Goal: Information Seeking & Learning: Compare options

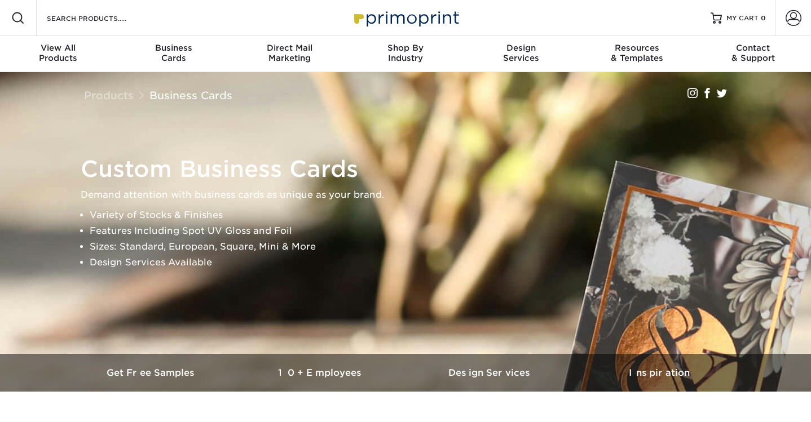
scroll to position [8, 0]
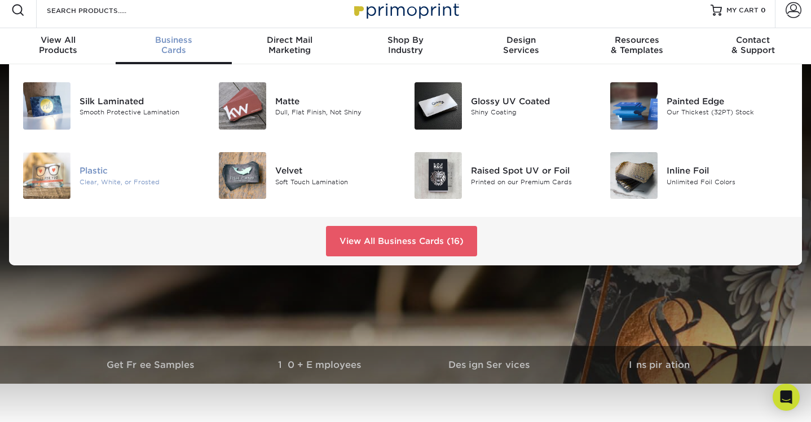
click at [88, 171] on div "Plastic" at bounding box center [141, 171] width 122 height 12
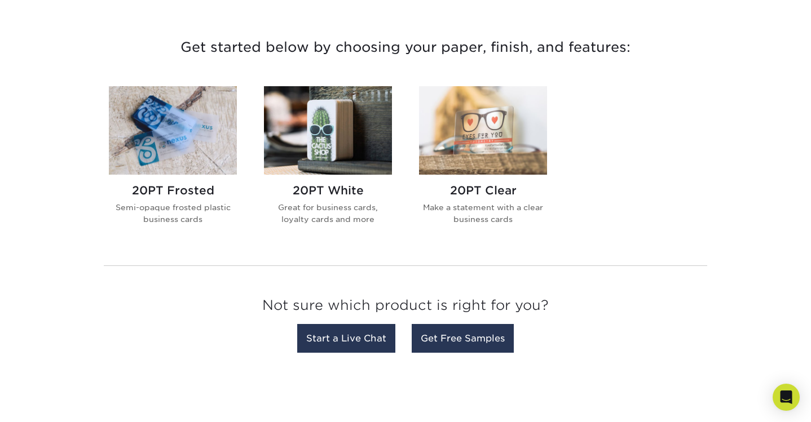
scroll to position [412, 0]
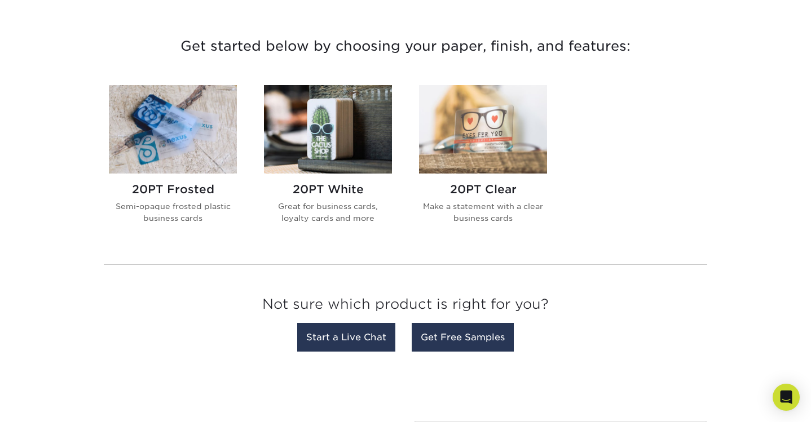
click at [310, 143] on img at bounding box center [328, 129] width 128 height 89
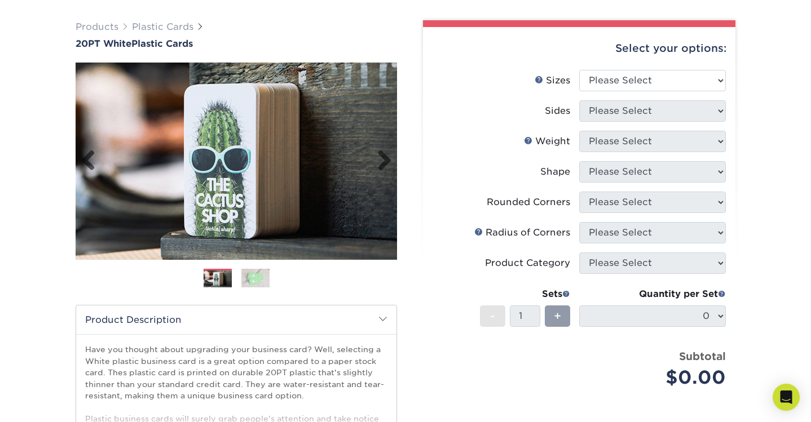
scroll to position [76, 0]
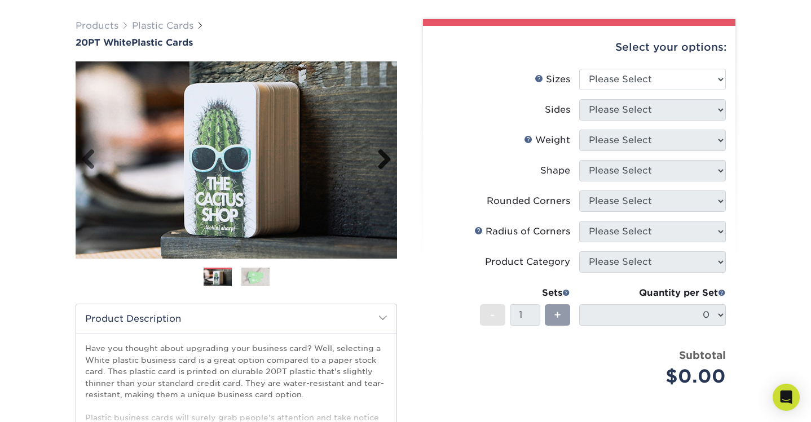
click at [384, 151] on link "Next" at bounding box center [380, 160] width 23 height 23
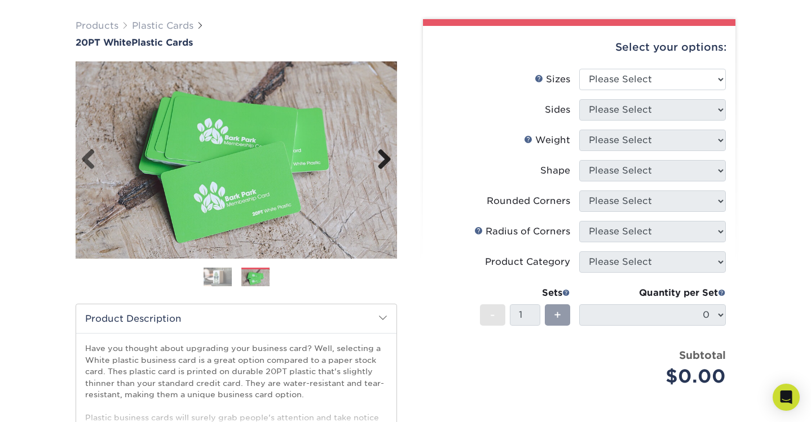
click at [384, 151] on link "Next" at bounding box center [380, 160] width 23 height 23
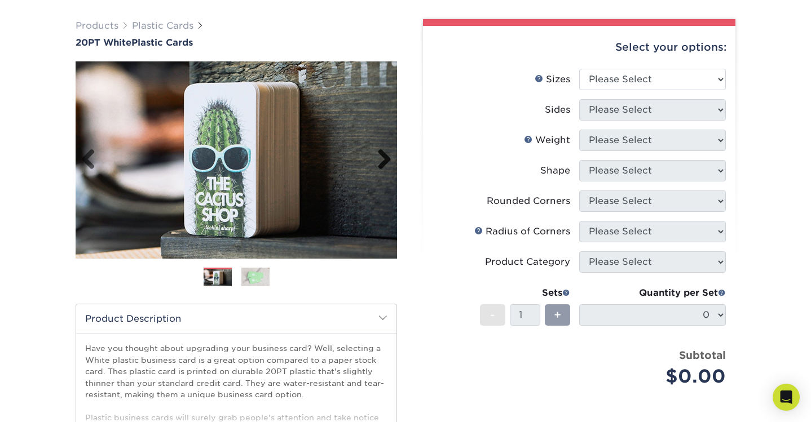
click at [384, 151] on link "Next" at bounding box center [380, 160] width 23 height 23
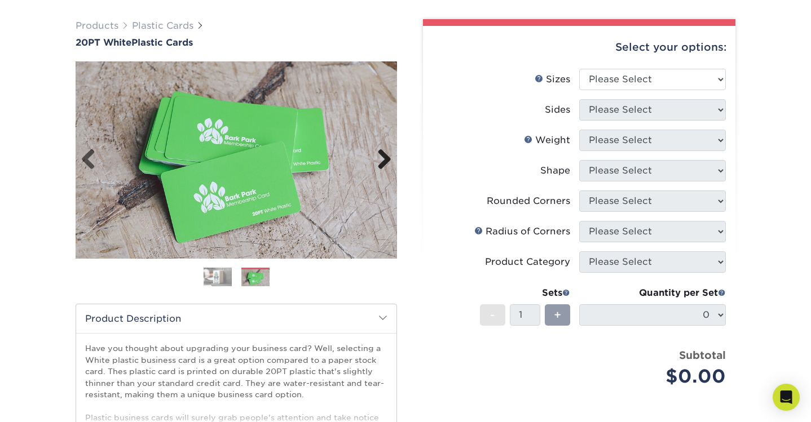
click at [384, 151] on link "Next" at bounding box center [380, 160] width 23 height 23
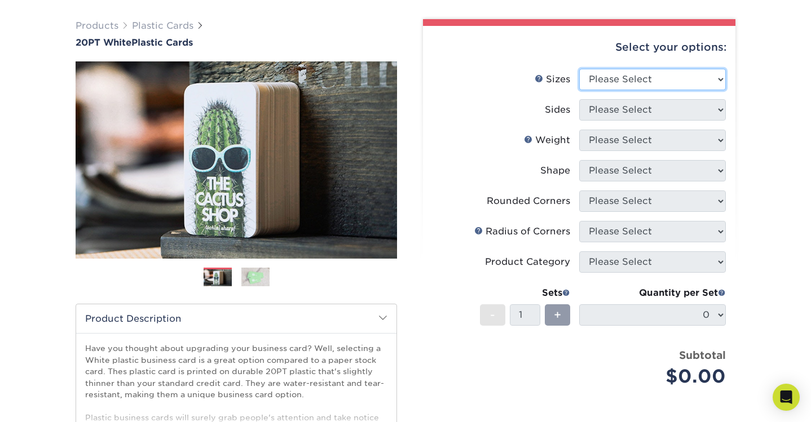
click at [612, 86] on select "Please Select 2" x 3.5" 2" x 8" 2.12" x 3.375" 2.5" x 2.5" 4.25" x 6"" at bounding box center [652, 79] width 147 height 21
select select "2.00x3.50"
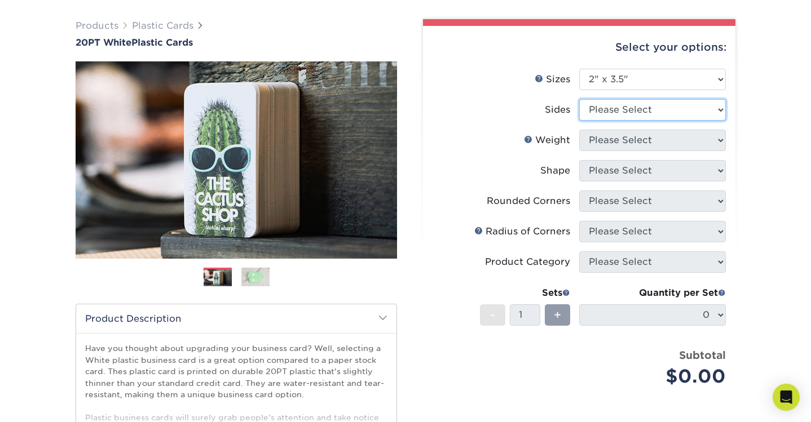
click at [610, 111] on select "Please Select Print Both Sides Print Front Only" at bounding box center [652, 109] width 147 height 21
select select "13abbda7-1d64-4f25-8bb2-c179b224825d"
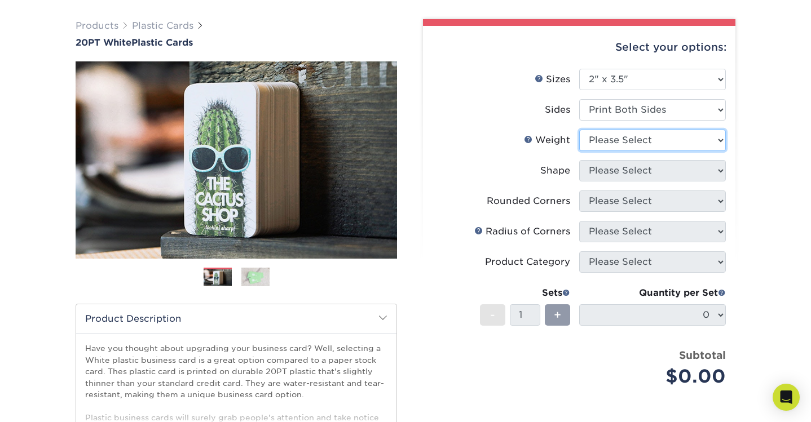
click at [613, 139] on select "Please Select 20PT White Plastic" at bounding box center [652, 140] width 147 height 21
select select "20PT White Plastic"
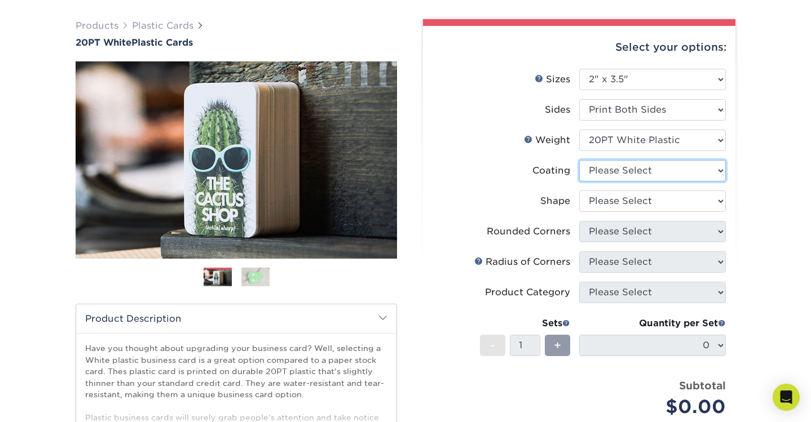
click at [611, 171] on select at bounding box center [652, 170] width 147 height 21
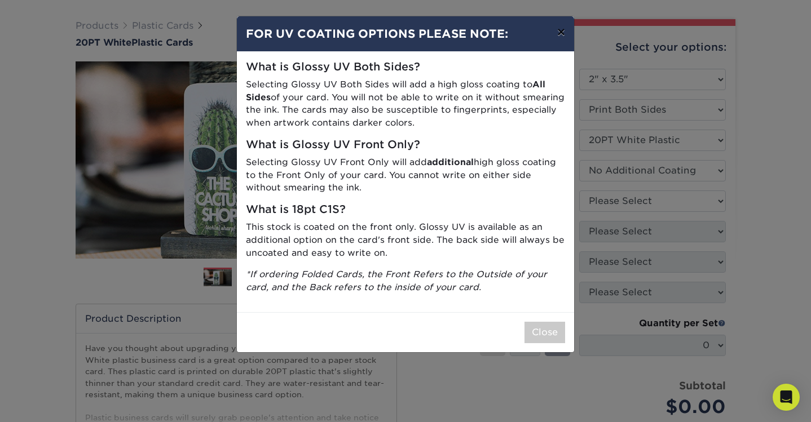
click at [566, 36] on button "×" at bounding box center [561, 32] width 26 height 32
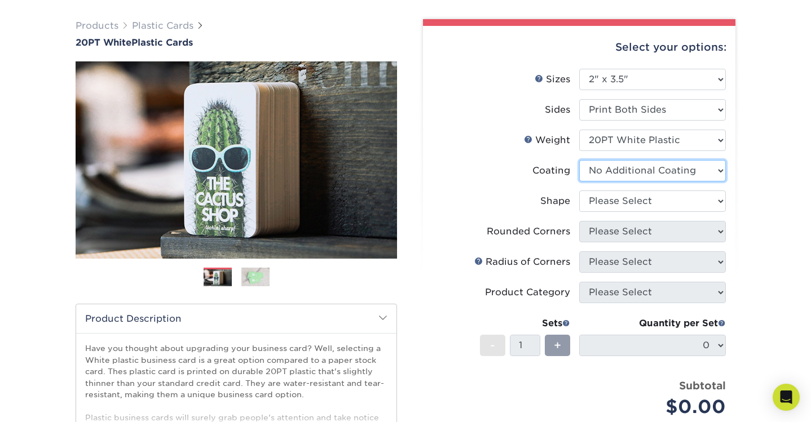
click at [631, 168] on select at bounding box center [652, 170] width 147 height 21
click at [627, 171] on select at bounding box center [652, 170] width 147 height 21
click at [698, 173] on select at bounding box center [652, 170] width 147 height 21
select select "3e7618de-abca-4bda-9f97-8b9129e913d8"
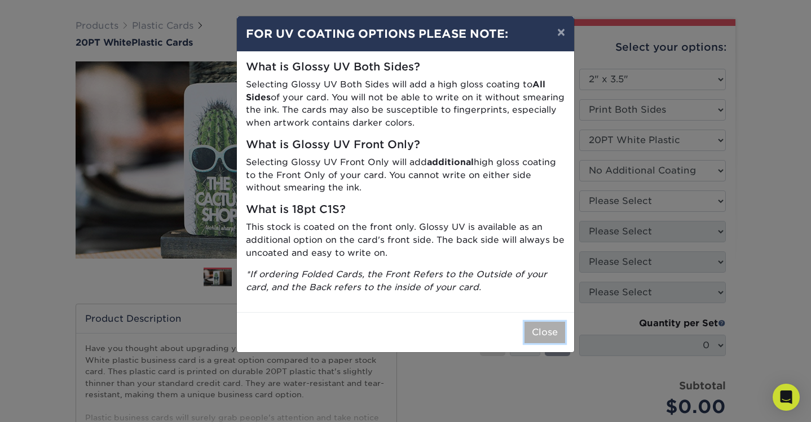
click at [541, 338] on button "Close" at bounding box center [545, 332] width 41 height 21
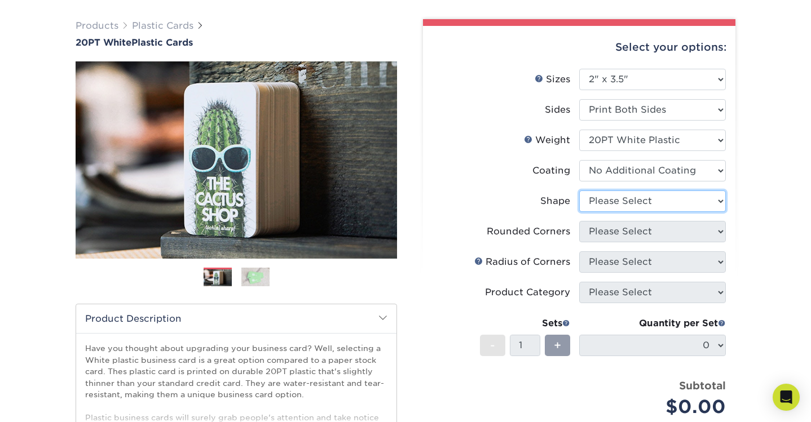
click at [681, 196] on select "Please Select Oval Standard" at bounding box center [652, 201] width 147 height 21
select select "standard"
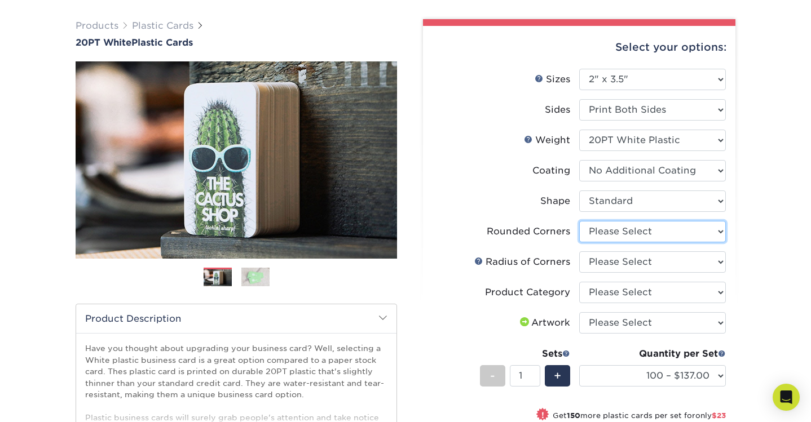
click at [680, 228] on select "Please Select Yes - Round 4 Corners" at bounding box center [652, 231] width 147 height 21
select select "7672df9e-0e0a-464d-8e1f-920c575e4da3"
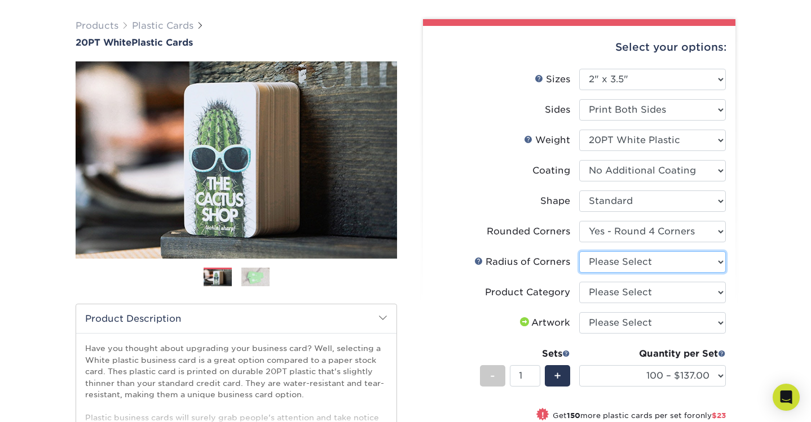
click at [672, 266] on select "Please Select Rounded 1/8" Rounded 1/4"" at bounding box center [652, 262] width 147 height 21
select select "479fbfe7-6a0c-4895-8c9a-81739b7486c9"
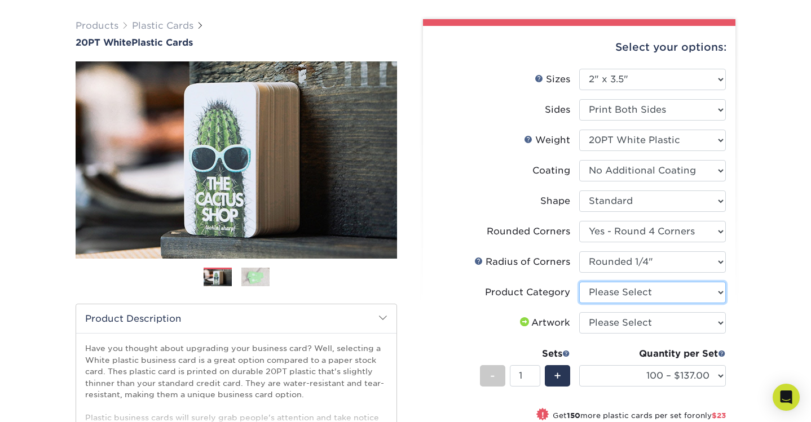
click at [660, 289] on select "Please Select Business Cards" at bounding box center [652, 292] width 147 height 21
select select "3b5148f1-0588-4f88-a218-97bcfdce65c1"
click at [655, 322] on select "Please Select I will upload files I need a design - $100" at bounding box center [652, 322] width 147 height 21
select select "upload"
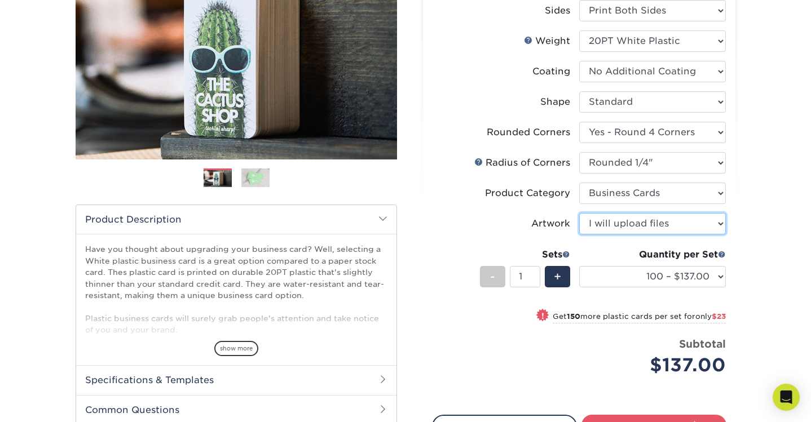
scroll to position [174, 0]
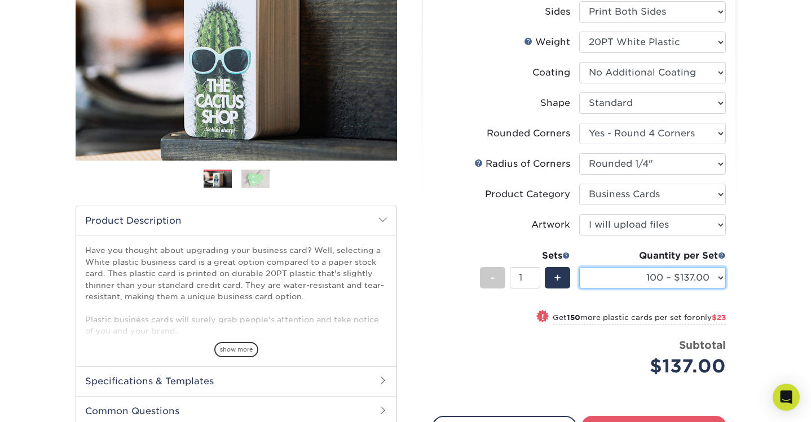
click at [682, 276] on select "100 – $137.00 250 – $160.00 500 – $195.00 1000 – $226.00 2500 – $540.00 5000 – …" at bounding box center [652, 277] width 147 height 21
drag, startPoint x: 519, startPoint y: 279, endPoint x: 503, endPoint y: 279, distance: 16.4
click at [506, 279] on div "- 1 +" at bounding box center [525, 279] width 90 height 25
click at [505, 308] on li "Sets - 5 + Quantity per Set 100 – $137.00 250 – $160.00 500 – $195.00 1000 – $2…" at bounding box center [579, 278] width 293 height 66
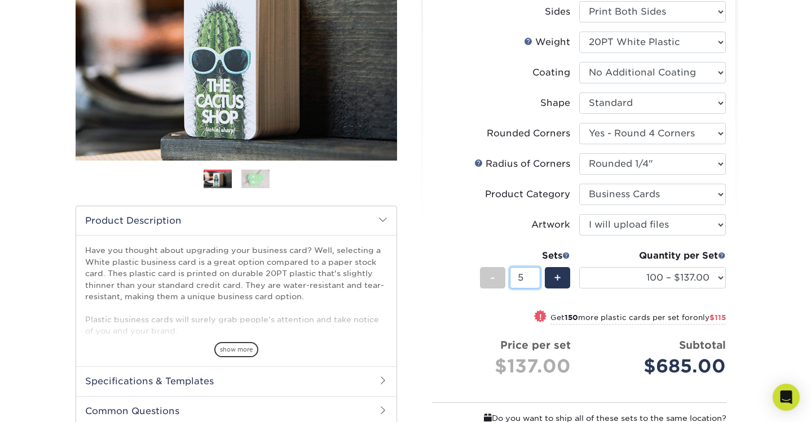
drag, startPoint x: 522, startPoint y: 274, endPoint x: 512, endPoint y: 274, distance: 9.6
click at [512, 274] on input "5" at bounding box center [525, 277] width 30 height 21
type input "1"
click at [509, 286] on div "-" at bounding box center [495, 279] width 30 height 25
drag, startPoint x: 429, startPoint y: 279, endPoint x: 441, endPoint y: 279, distance: 11.9
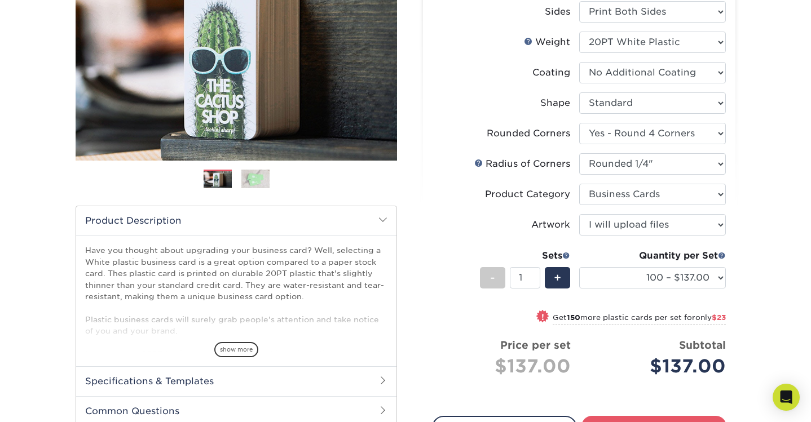
click at [432, 279] on div "Select your options: Sizes Help Sizes Please Select 2" x 3.5" 2" x 8" 2.12" x 3…" at bounding box center [579, 222] width 312 height 588
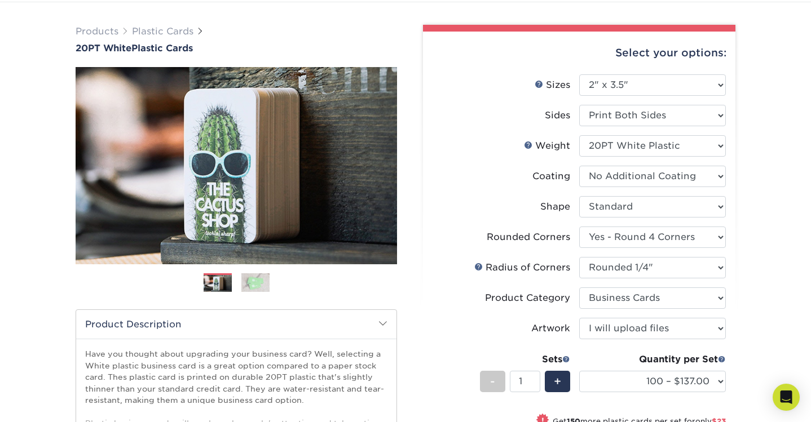
scroll to position [67, 0]
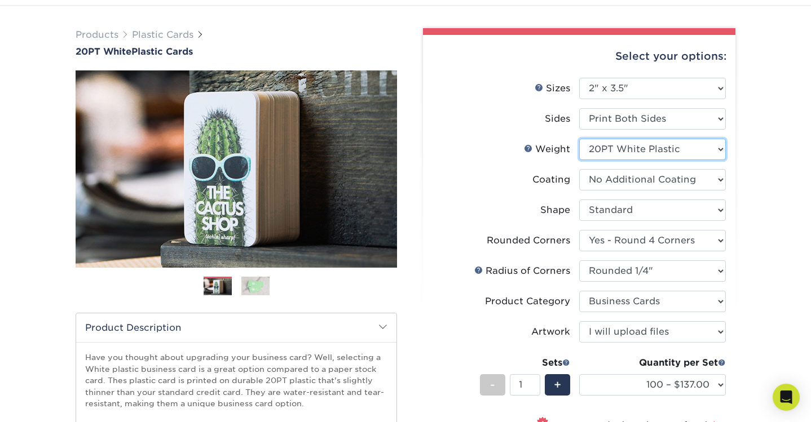
click at [628, 151] on select "Please Select 20PT White Plastic" at bounding box center [652, 149] width 147 height 21
click at [607, 181] on select at bounding box center [652, 179] width 147 height 21
select select "-1"
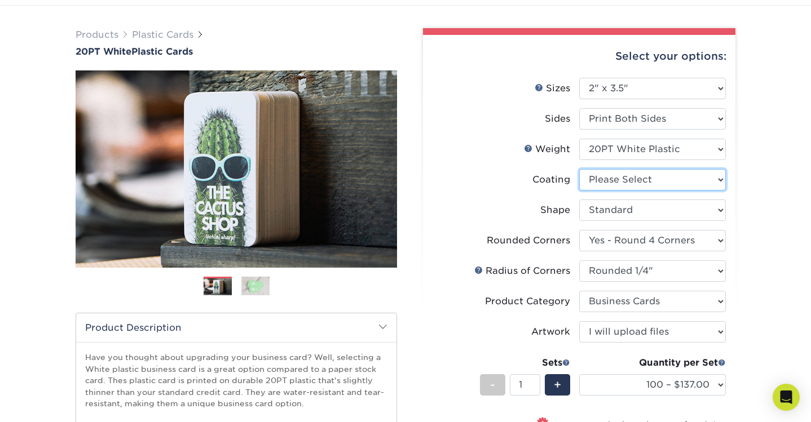
select select "-1"
select select
select select "-1"
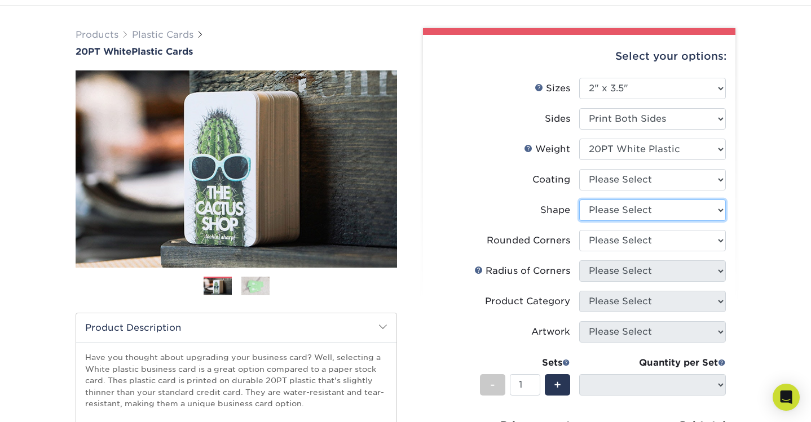
click at [613, 211] on select "Please Select Oval Standard" at bounding box center [652, 210] width 147 height 21
select select "standard"
select select
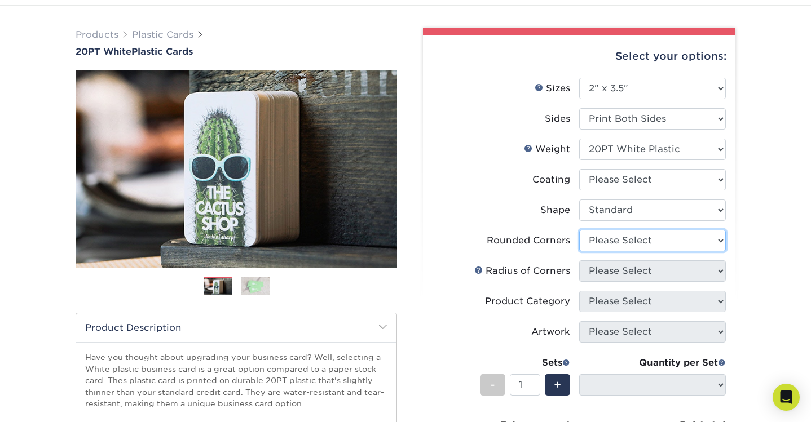
click at [625, 239] on select "Please Select Yes - Round 4 Corners" at bounding box center [652, 240] width 147 height 21
select select "-1"
select select
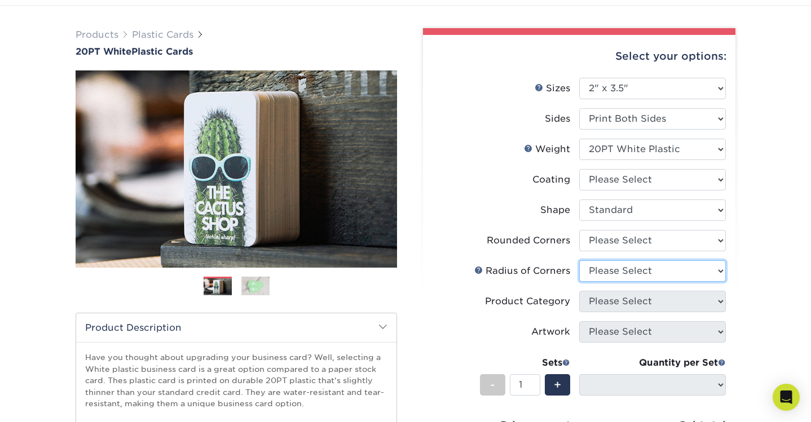
click at [635, 278] on select "Please Select Rounded 1/8" Rounded 1/4"" at bounding box center [652, 271] width 147 height 21
select select "479fbfe7-6a0c-4895-8c9a-81739b7486c9"
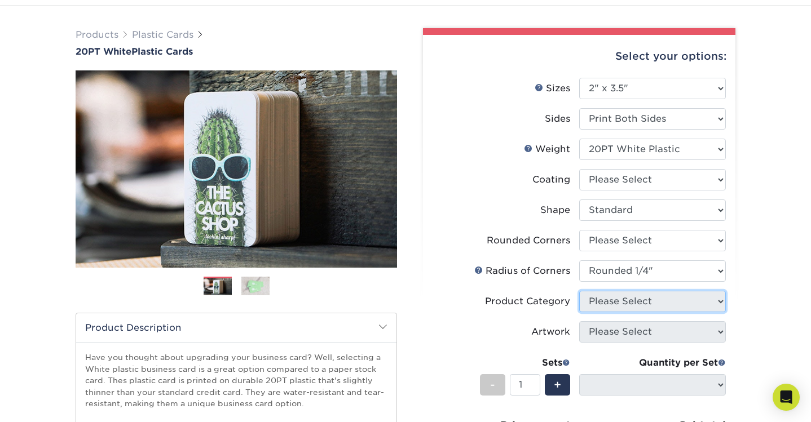
click at [632, 291] on select "Please Select Business Cards" at bounding box center [652, 301] width 147 height 21
select select "3b5148f1-0588-4f88-a218-97bcfdce65c1"
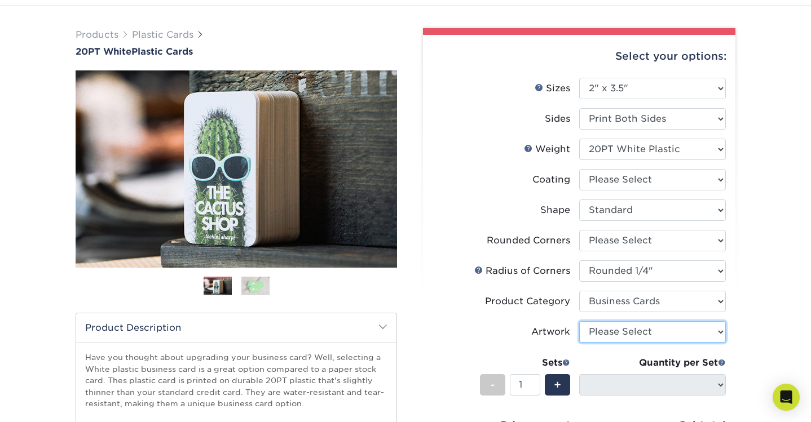
click at [624, 329] on select "Please Select I will upload files I need a design - $100" at bounding box center [652, 331] width 147 height 21
select select "upload"
click at [504, 340] on label "Artwork" at bounding box center [506, 331] width 147 height 21
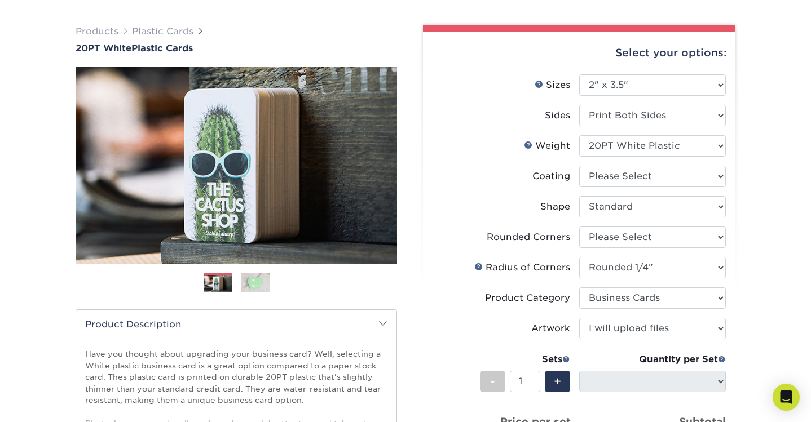
scroll to position [0, 0]
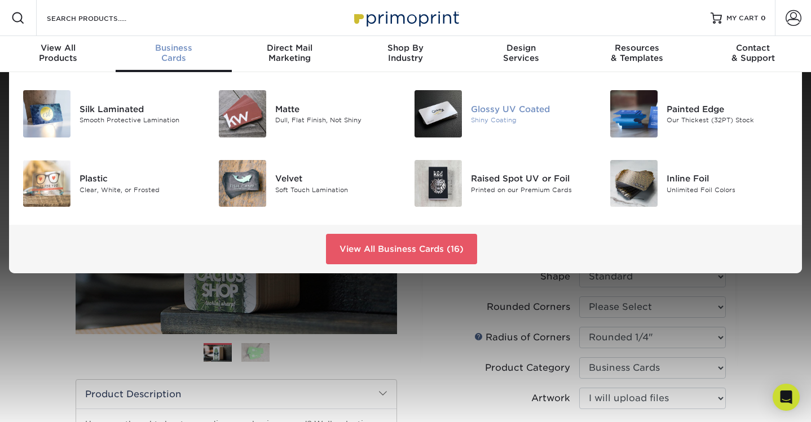
click at [497, 110] on div "Glossy UV Coated" at bounding box center [532, 109] width 122 height 12
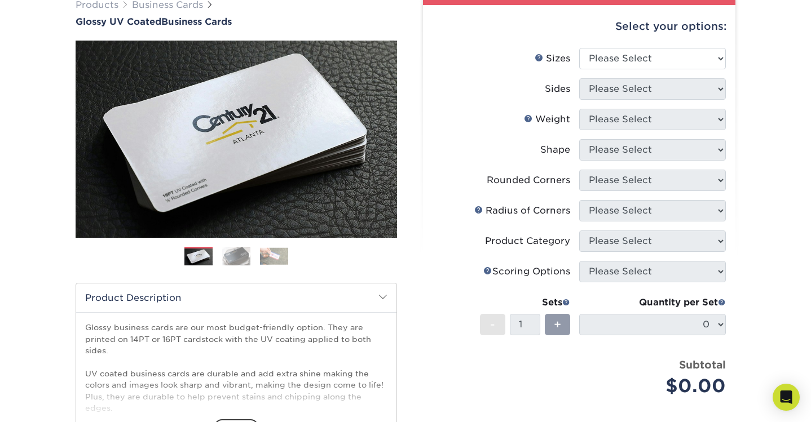
scroll to position [96, 0]
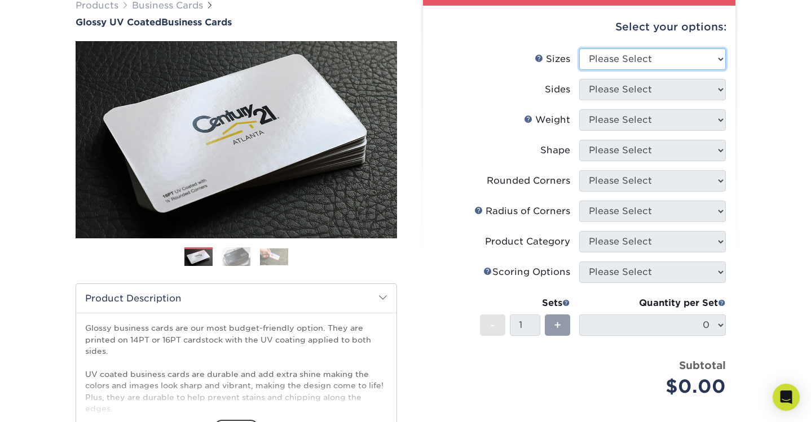
click at [619, 64] on select "Please Select 1.5" x 3.5" - Mini 1.75" x 3.5" - Mini 2" x 2" - Square 2" x 3" -…" at bounding box center [652, 59] width 147 height 21
select select "2.00x3.50"
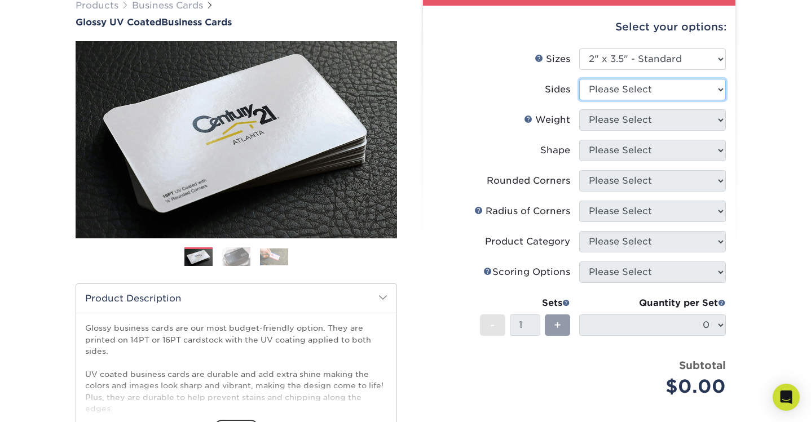
click at [628, 87] on select "Please Select Print Both Sides Print Front Only" at bounding box center [652, 89] width 147 height 21
select select "13abbda7-1d64-4f25-8bb2-c179b224825d"
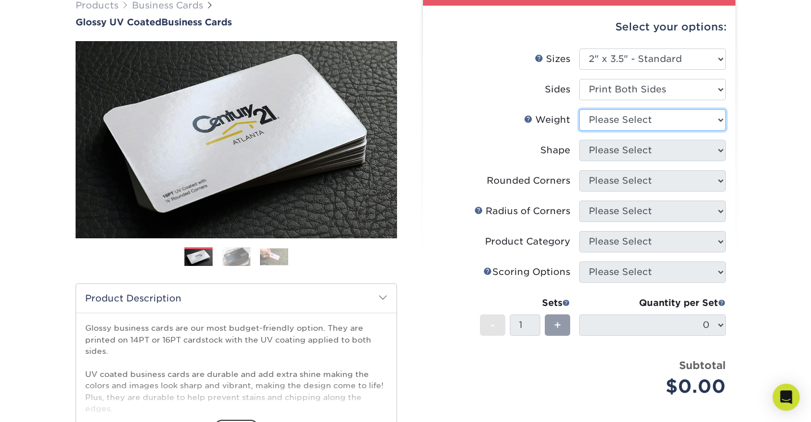
click at [632, 124] on select "Please Select 16PT 14PT" at bounding box center [652, 119] width 147 height 21
select select "16PT"
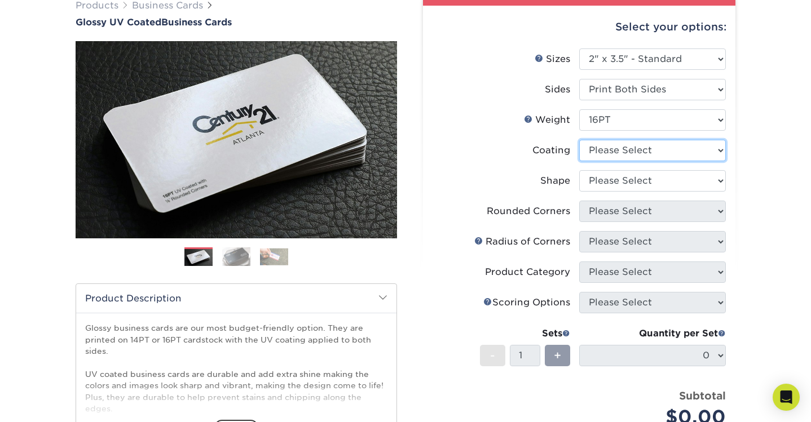
click at [618, 148] on select at bounding box center [652, 150] width 147 height 21
select select "ae367451-b2b8-45df-a344-0f05b6a12993"
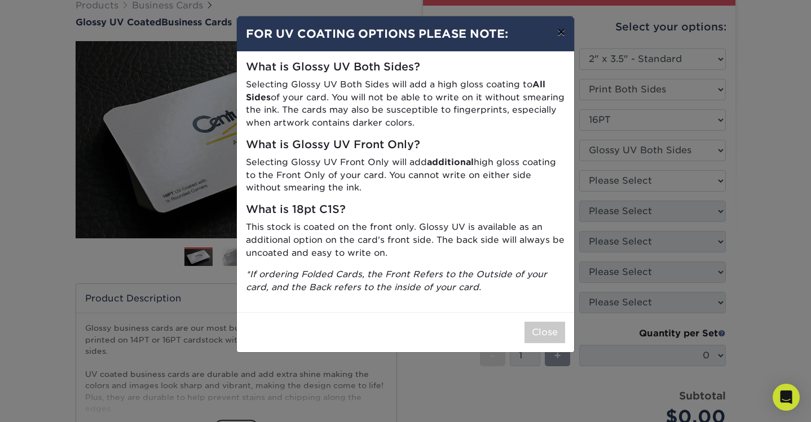
click at [562, 30] on button "×" at bounding box center [561, 32] width 26 height 32
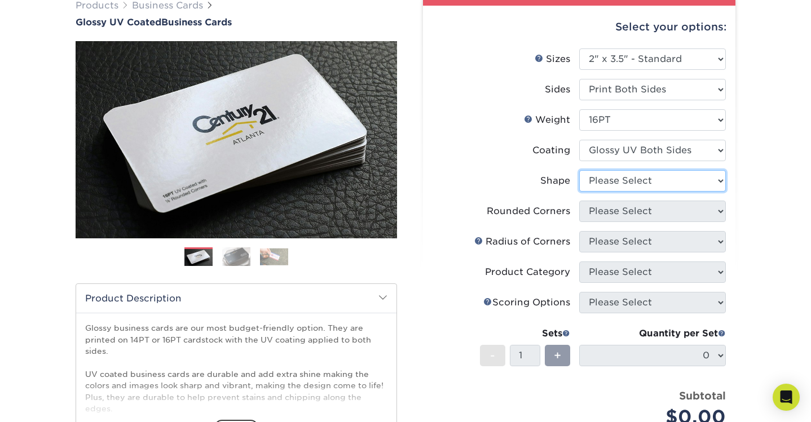
click at [632, 180] on select "Please Select Standard Oval" at bounding box center [652, 180] width 147 height 21
select select "standard"
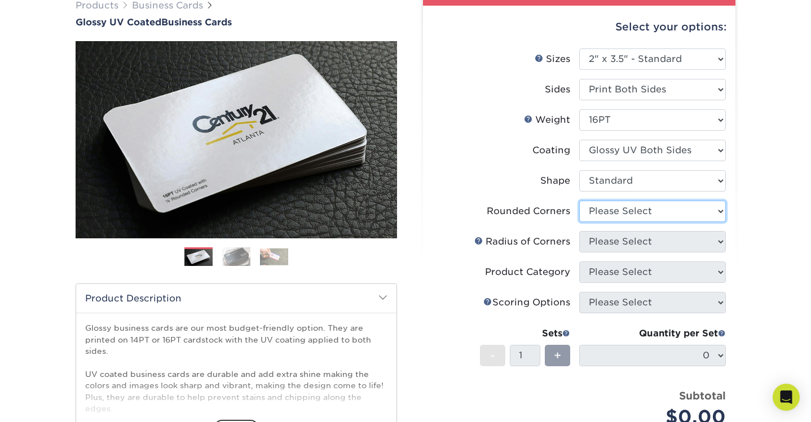
click at [621, 210] on select "Please Select Yes - Round 2 Corners Yes - Round 4 Corners No" at bounding box center [652, 211] width 147 height 21
select select "7672df9e-0e0a-464d-8e1f-920c575e4da3"
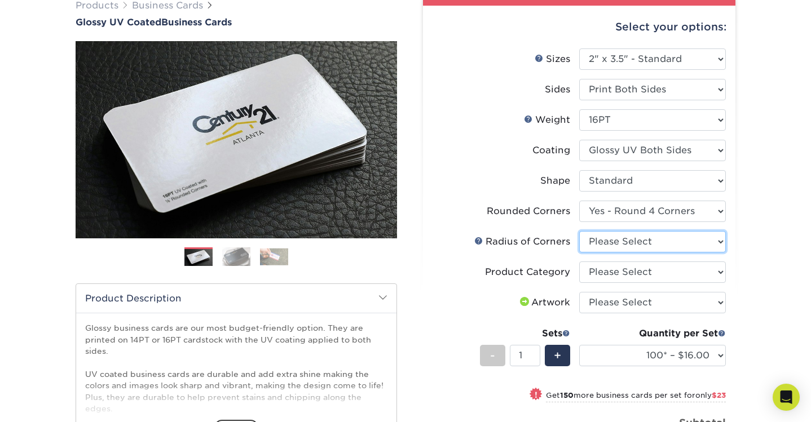
click at [634, 244] on select "Please Select Rounded 1/8" Rounded 1/4"" at bounding box center [652, 241] width 147 height 21
click at [631, 241] on select "Please Select Rounded 1/8" Rounded 1/4"" at bounding box center [652, 241] width 147 height 21
select select "589680c7-ee9a-431b-9d12-d7aeb1386a97"
click at [627, 269] on select "Please Select Business Cards" at bounding box center [652, 272] width 147 height 21
select select "3b5148f1-0588-4f88-a218-97bcfdce65c1"
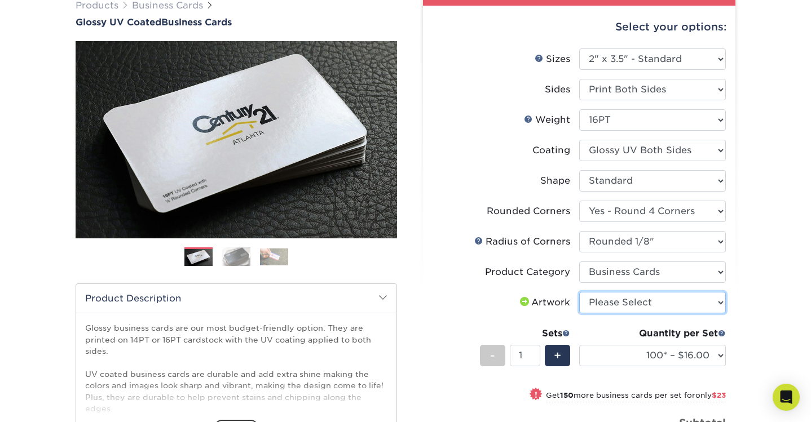
click at [614, 299] on select "Please Select I will upload files I need a design - $100" at bounding box center [652, 302] width 147 height 21
select select "upload"
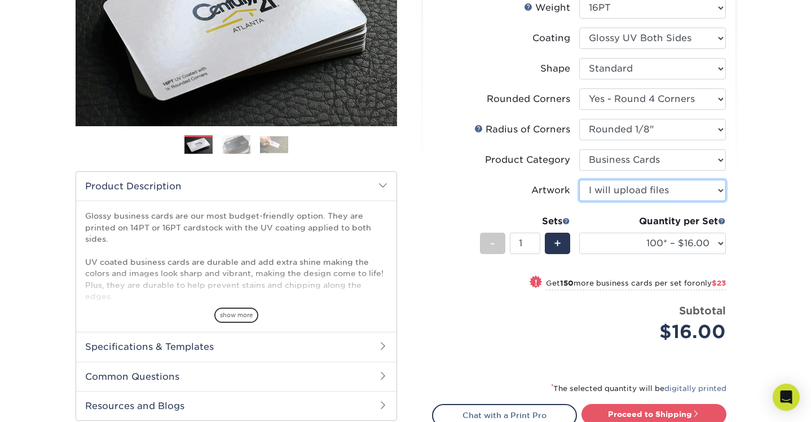
scroll to position [219, 0]
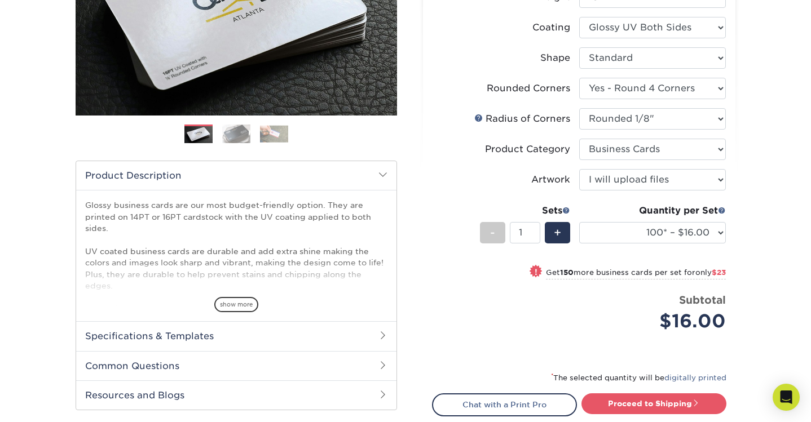
click at [602, 320] on div "$16.00" at bounding box center [657, 321] width 138 height 27
click at [677, 224] on select "100* – $16.00 250* – $39.00 500 – $77.00 1000 – $94.00 2500 – $173.00 5000 – $2…" at bounding box center [652, 232] width 147 height 21
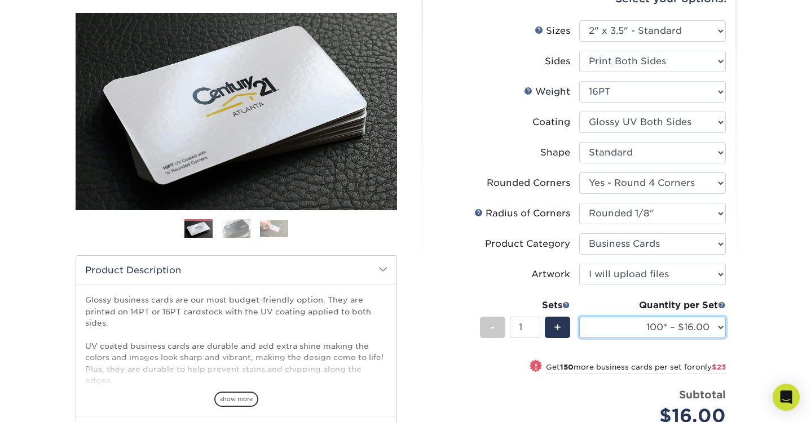
scroll to position [123, 0]
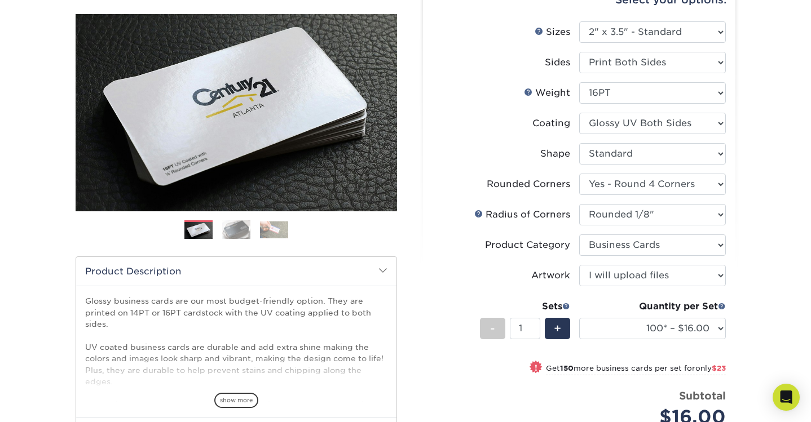
click at [239, 223] on img at bounding box center [236, 230] width 28 height 20
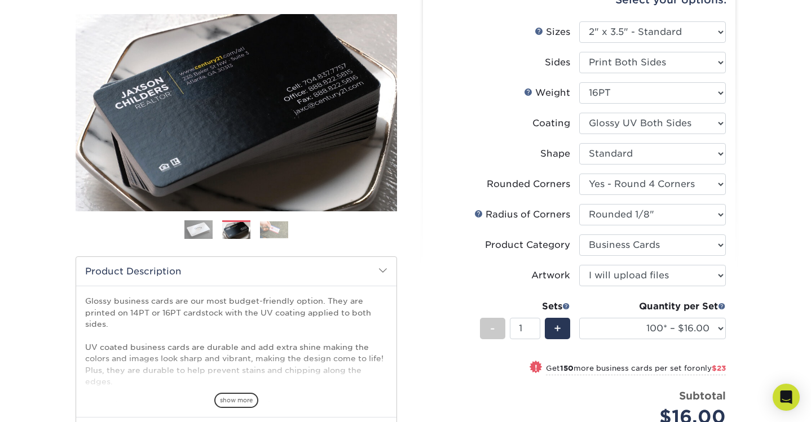
click at [270, 233] on img at bounding box center [274, 229] width 28 height 17
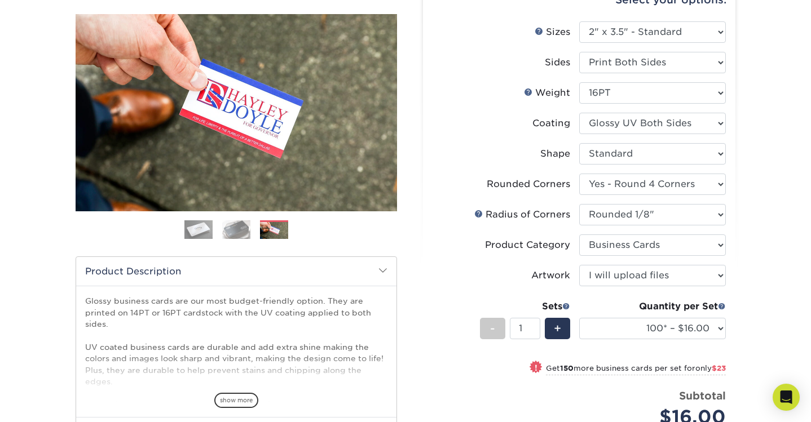
click at [198, 231] on img at bounding box center [198, 230] width 28 height 28
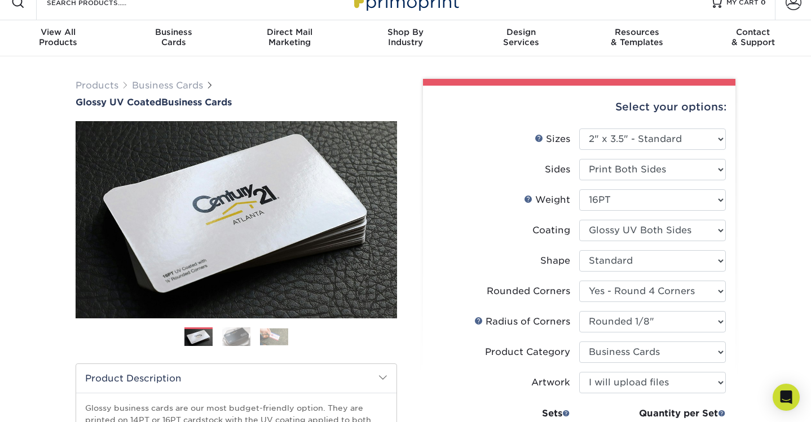
scroll to position [0, 0]
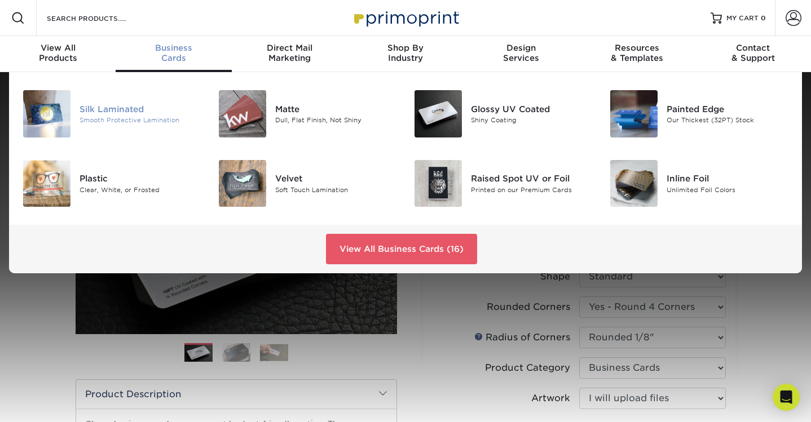
click at [128, 108] on div "Silk Laminated" at bounding box center [141, 109] width 122 height 12
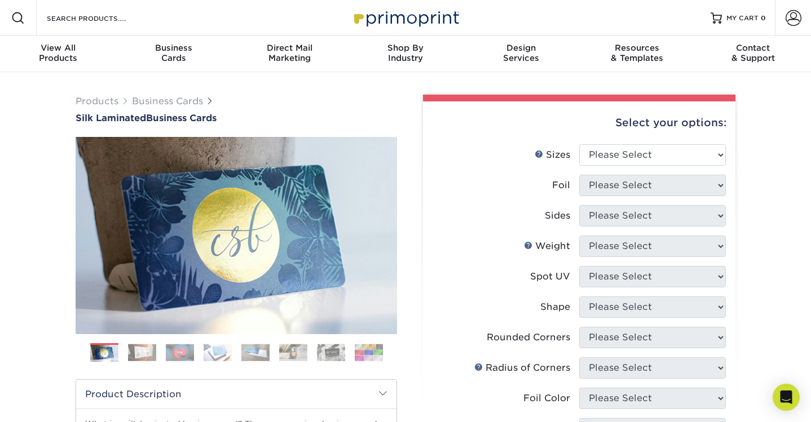
click at [144, 354] on img at bounding box center [142, 352] width 28 height 17
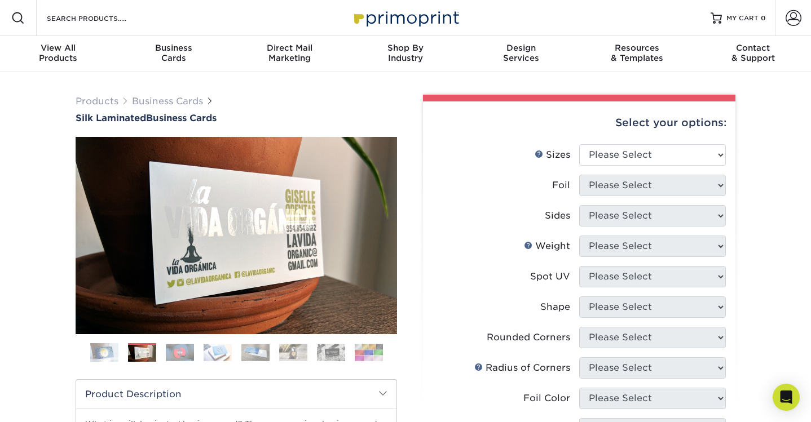
click at [190, 351] on img at bounding box center [180, 352] width 28 height 17
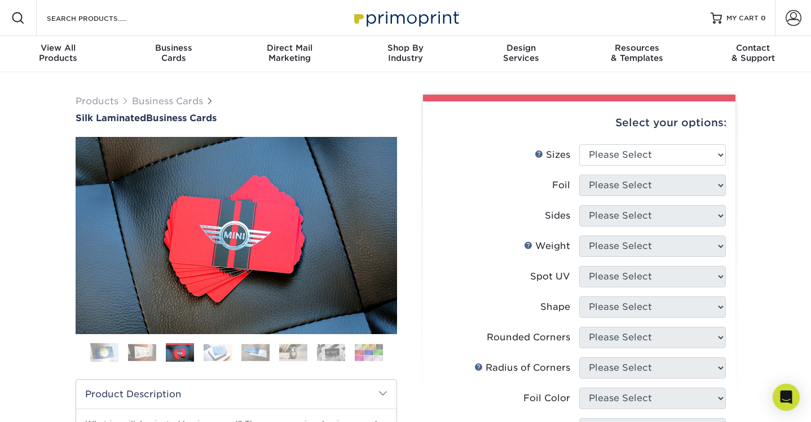
click at [212, 349] on img at bounding box center [218, 352] width 28 height 17
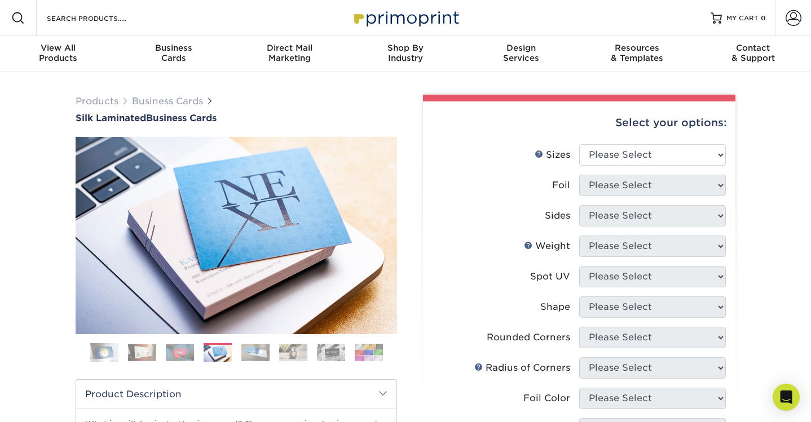
click at [283, 354] on img at bounding box center [293, 352] width 28 height 17
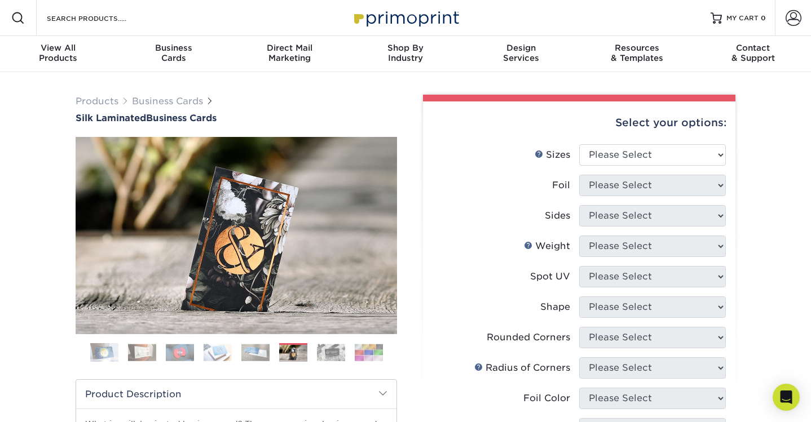
click at [333, 349] on img at bounding box center [331, 352] width 28 height 17
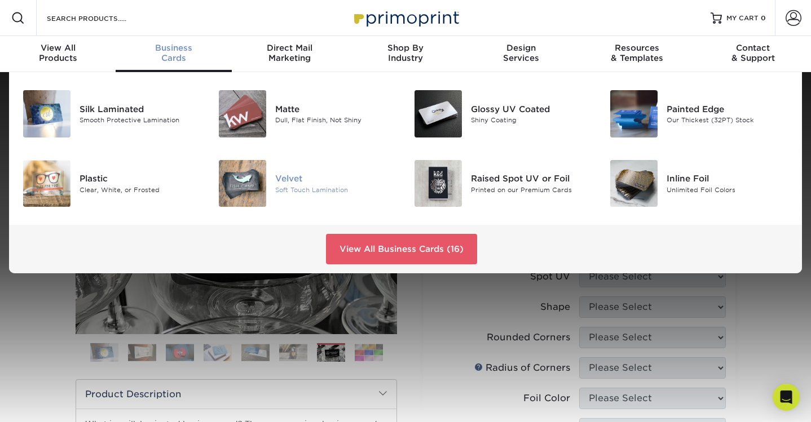
click at [248, 183] on img at bounding box center [242, 183] width 47 height 47
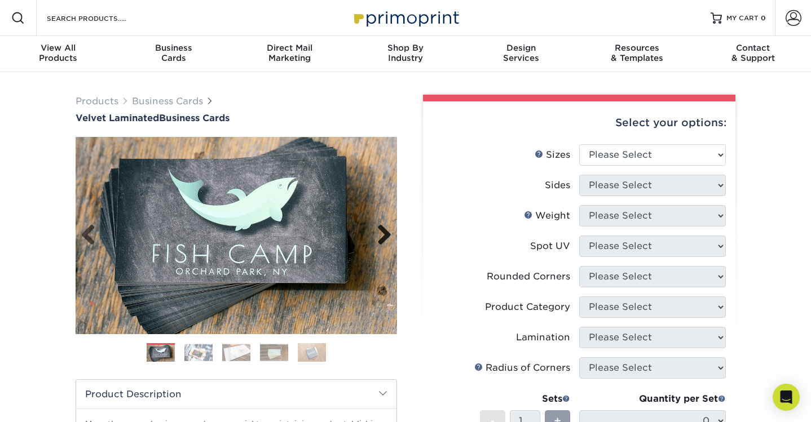
click at [385, 233] on link "Next" at bounding box center [380, 235] width 23 height 23
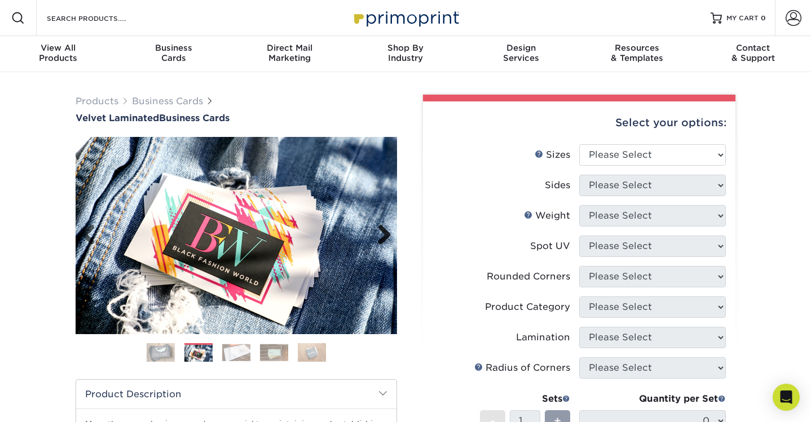
click at [385, 232] on link "Next" at bounding box center [380, 235] width 23 height 23
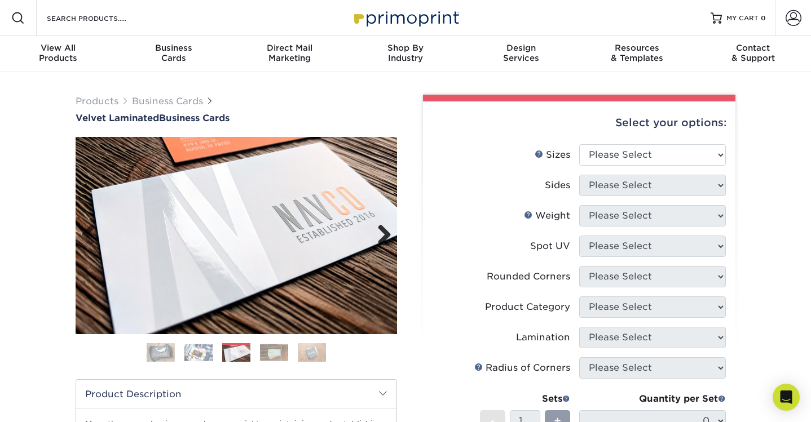
click at [385, 232] on link "Next" at bounding box center [380, 235] width 23 height 23
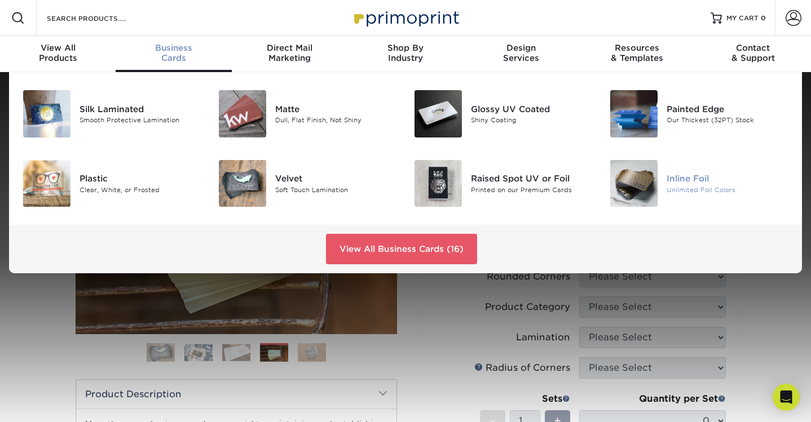
click at [698, 184] on div "Inline Foil" at bounding box center [728, 179] width 122 height 12
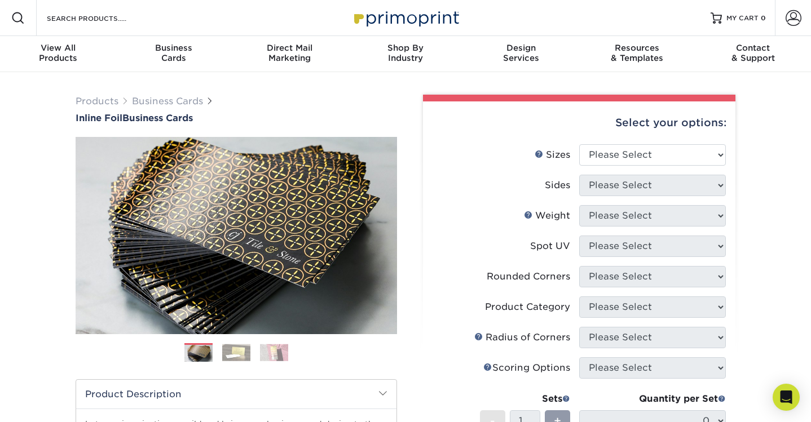
click at [237, 356] on img at bounding box center [236, 352] width 28 height 17
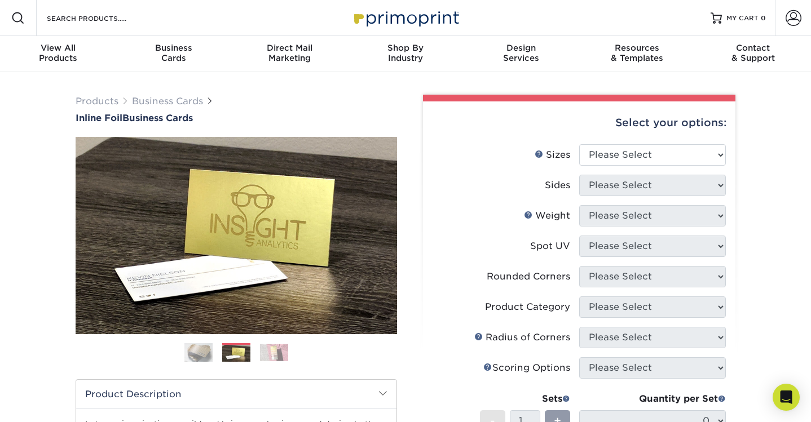
click at [279, 350] on img at bounding box center [274, 352] width 28 height 17
